Goal: Communication & Community: Answer question/provide support

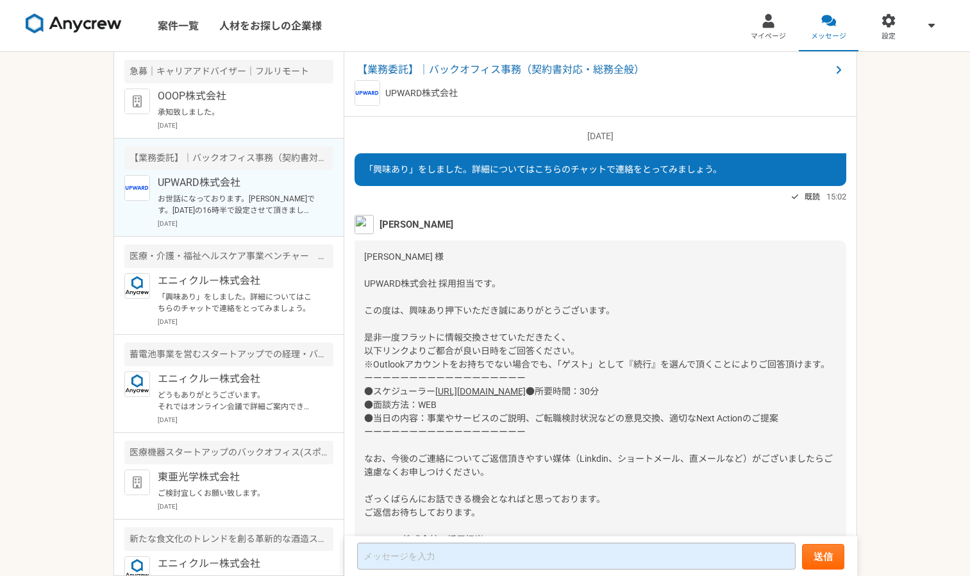
scroll to position [185, 0]
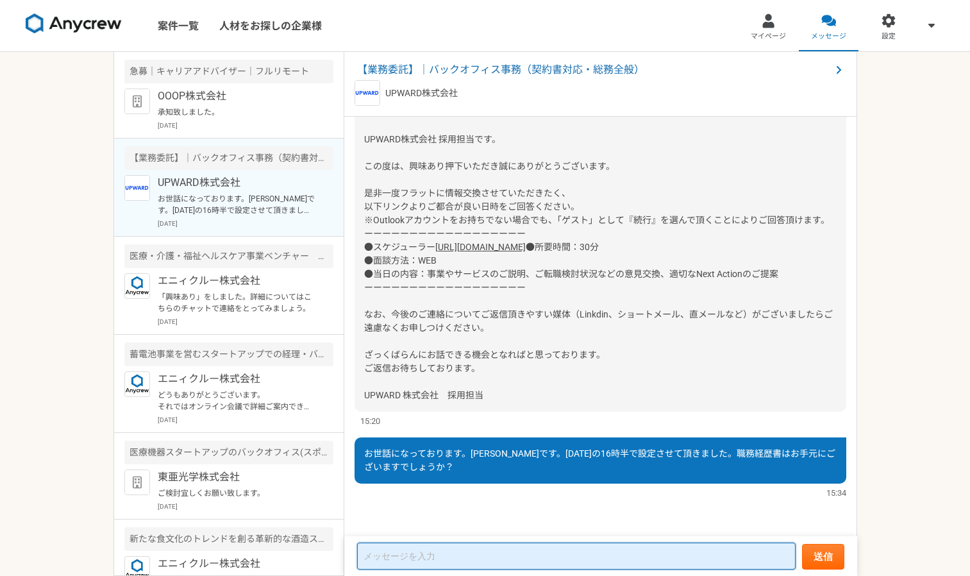
click at [395, 555] on textarea at bounding box center [576, 555] width 438 height 27
paste textarea "[EMAIL_ADDRESS][DOMAIN_NAME]"
click at [363, 557] on textarea "[EMAIL_ADDRESS][DOMAIN_NAME]" at bounding box center [576, 557] width 438 height 26
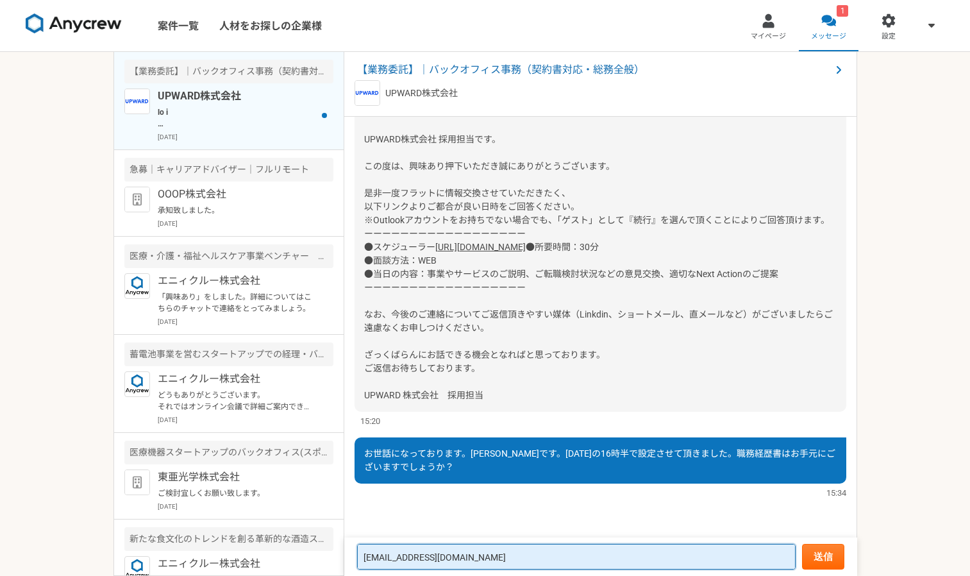
scroll to position [635, 0]
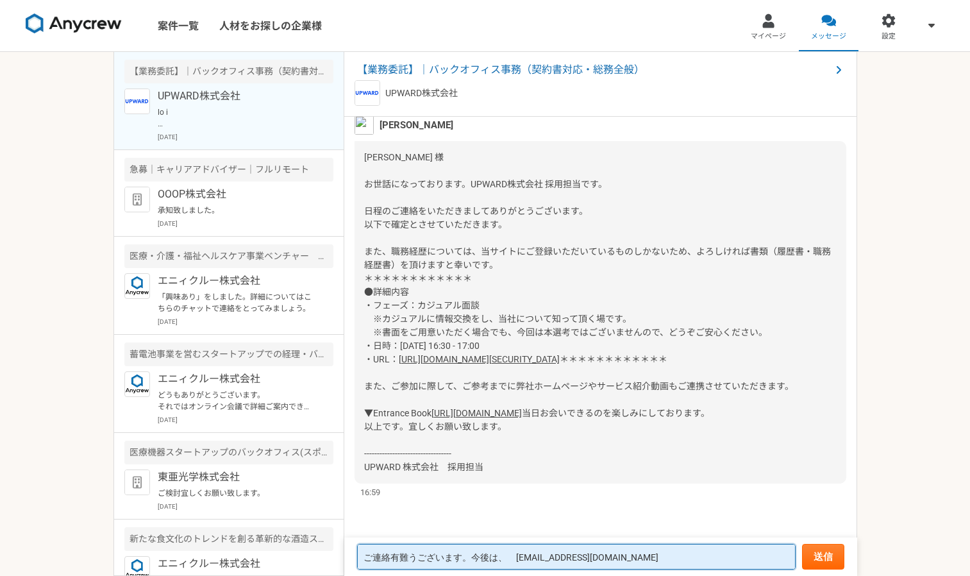
click at [652, 555] on textarea "ご連絡有難うございます。今後は、　[EMAIL_ADDRESS][DOMAIN_NAME]" at bounding box center [576, 557] width 438 height 26
type textarea "ご連絡有難うございます。今後は、　[EMAIL_ADDRESS][DOMAIN_NAME]　にご連絡下さい。"
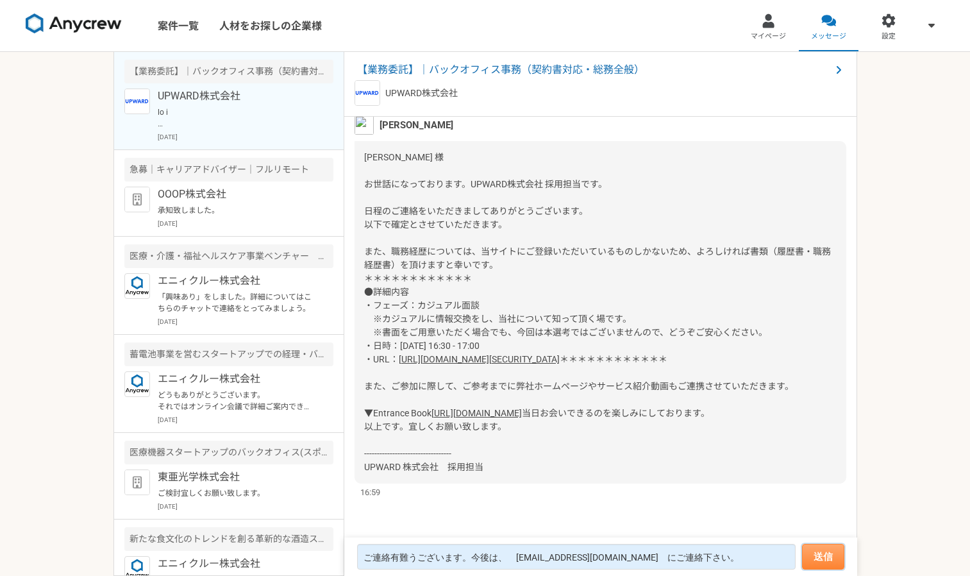
click at [826, 558] on button "送信" at bounding box center [823, 557] width 42 height 26
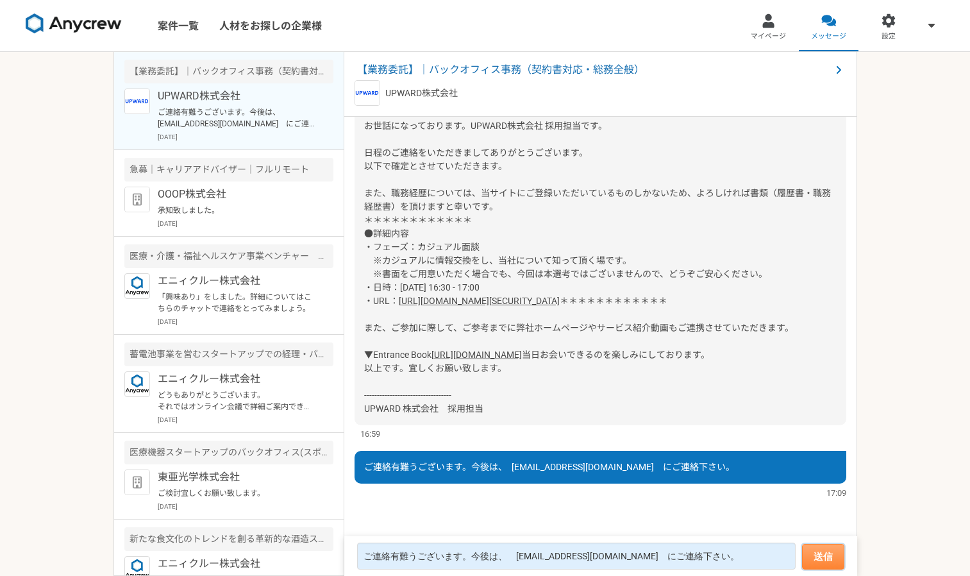
scroll to position [694, 0]
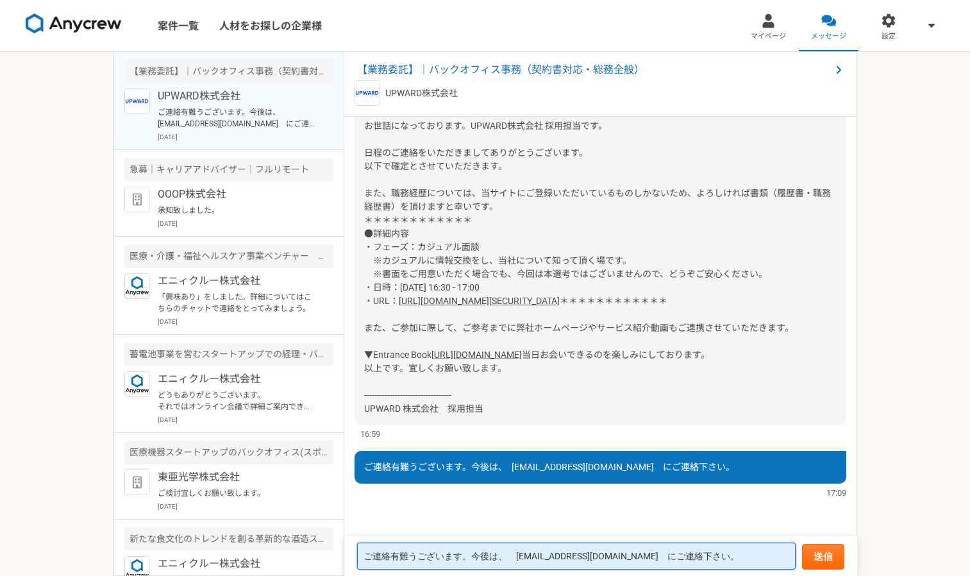
click at [511, 551] on textarea "ご連絡有難うございます。今後は、　[EMAIL_ADDRESS][DOMAIN_NAME]　にご連絡下さい。" at bounding box center [576, 555] width 438 height 27
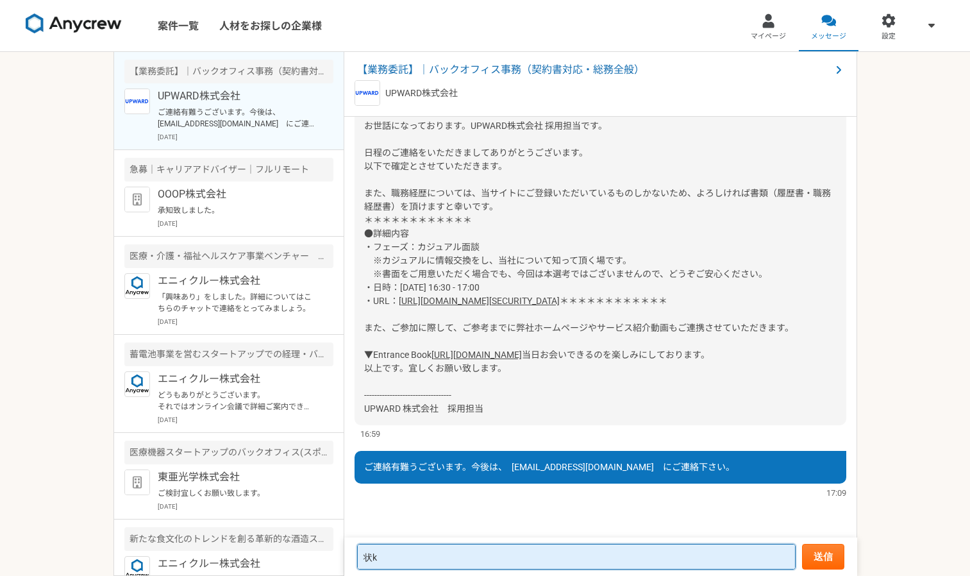
type textarea "状"
type textarea "上記にメール下されば、職務経歴書をお送り致します。"
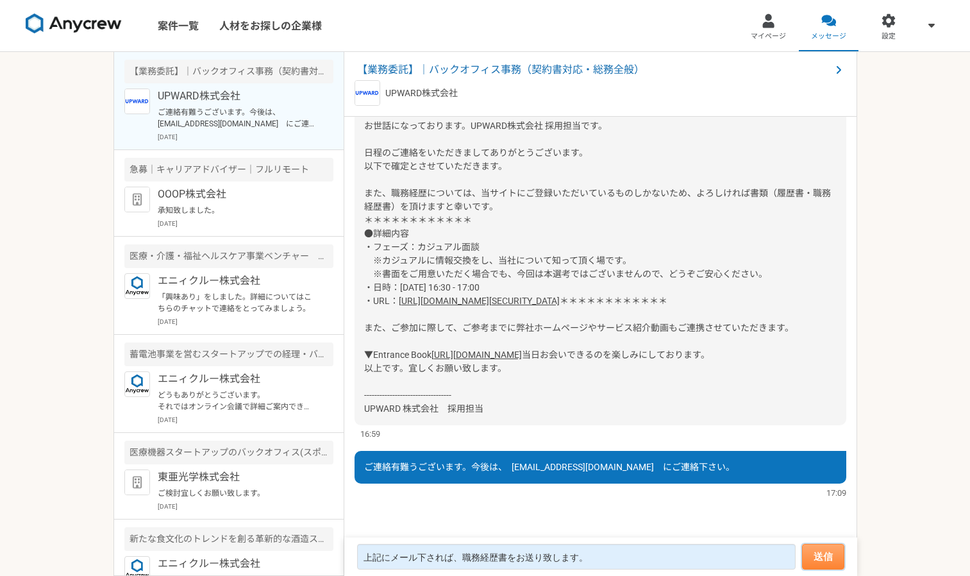
click at [818, 564] on button "送信" at bounding box center [823, 557] width 42 height 26
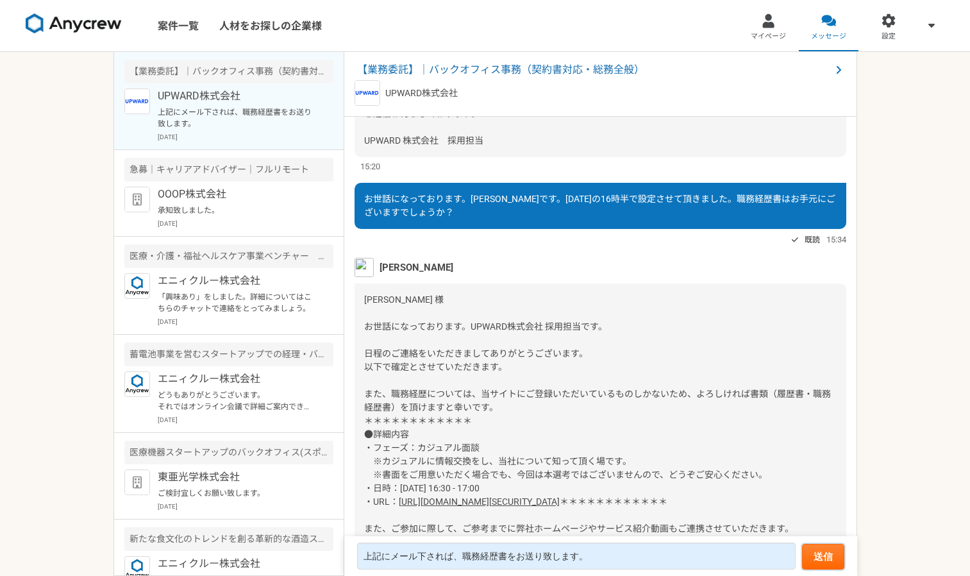
scroll to position [389, 0]
